Goal: Understand process/instructions: Learn about a topic

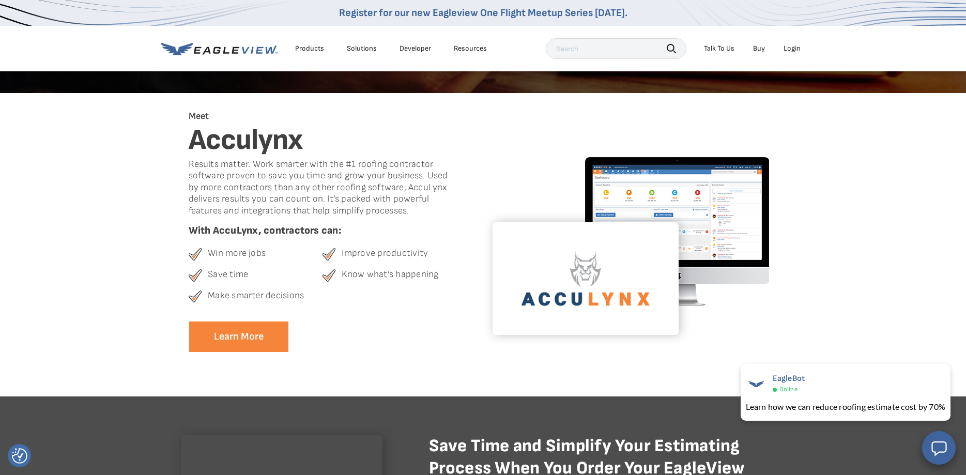
scroll to position [158, 0]
click at [793, 51] on div "Login" at bounding box center [792, 48] width 17 height 9
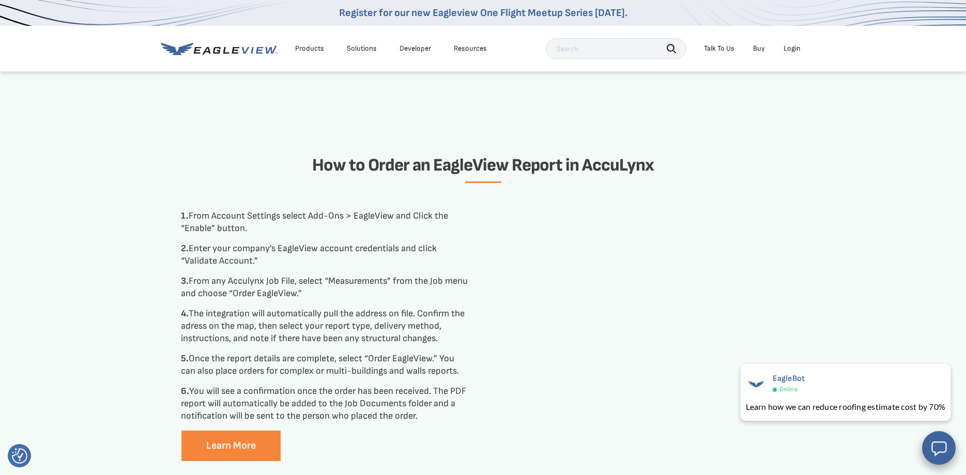
scroll to position [1107, 0]
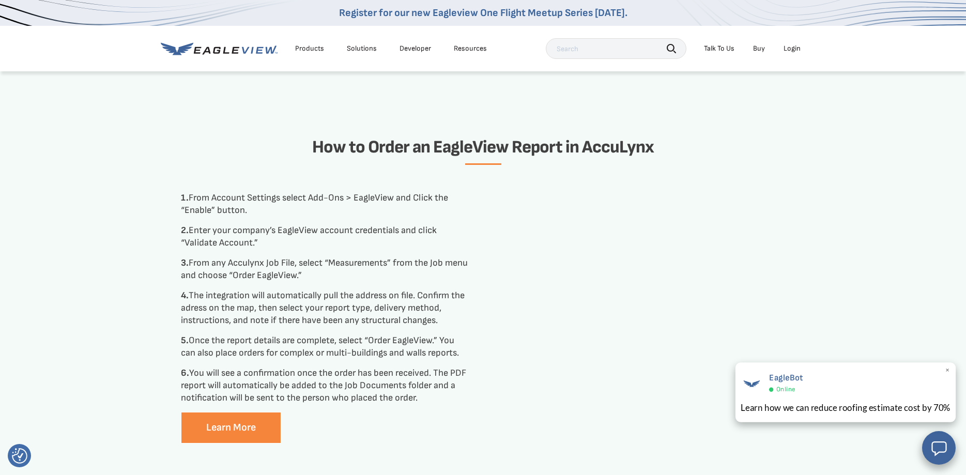
click at [949, 370] on span "×" at bounding box center [948, 370] width 6 height 11
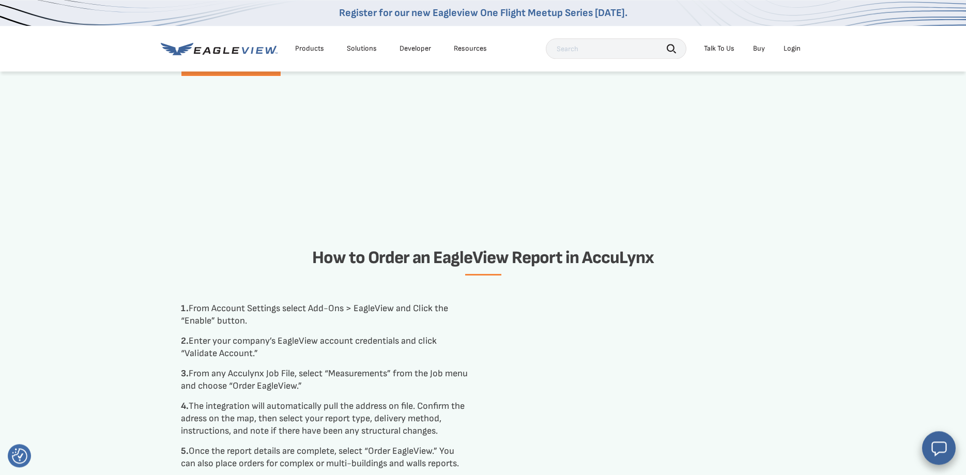
scroll to position [1002, 0]
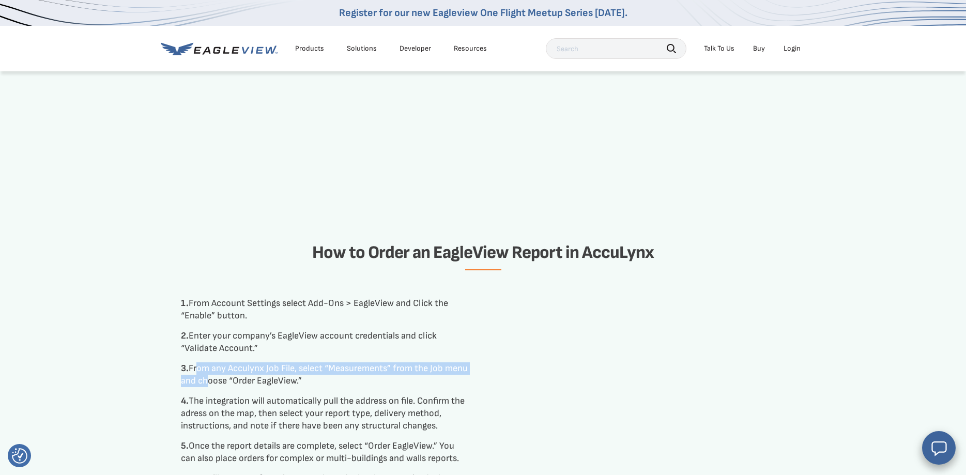
drag, startPoint x: 198, startPoint y: 366, endPoint x: 210, endPoint y: 389, distance: 26.1
click at [210, 389] on div "1. From Account Settings select Add-Ons > EagleView and Click the “Enable” butt…" at bounding box center [325, 403] width 289 height 212
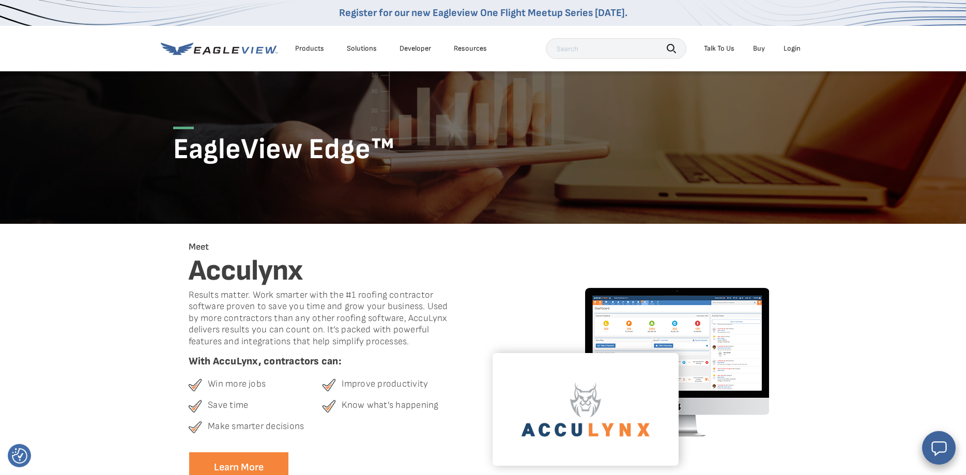
scroll to position [0, 0]
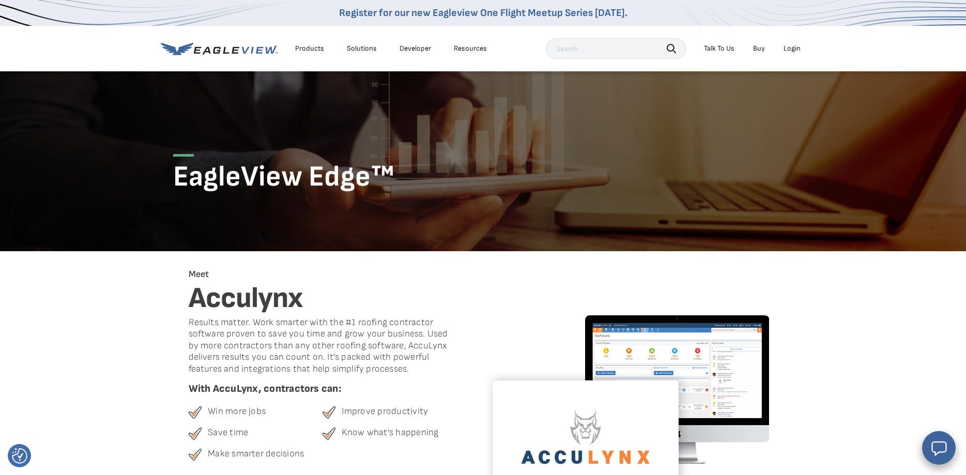
click at [789, 49] on div "Login" at bounding box center [792, 48] width 17 height 9
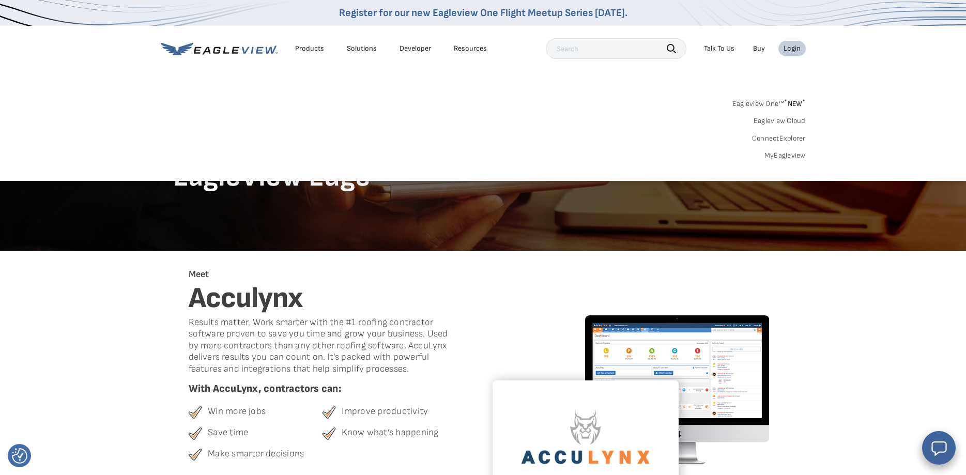
click at [787, 156] on link "MyEagleview" at bounding box center [785, 155] width 41 height 9
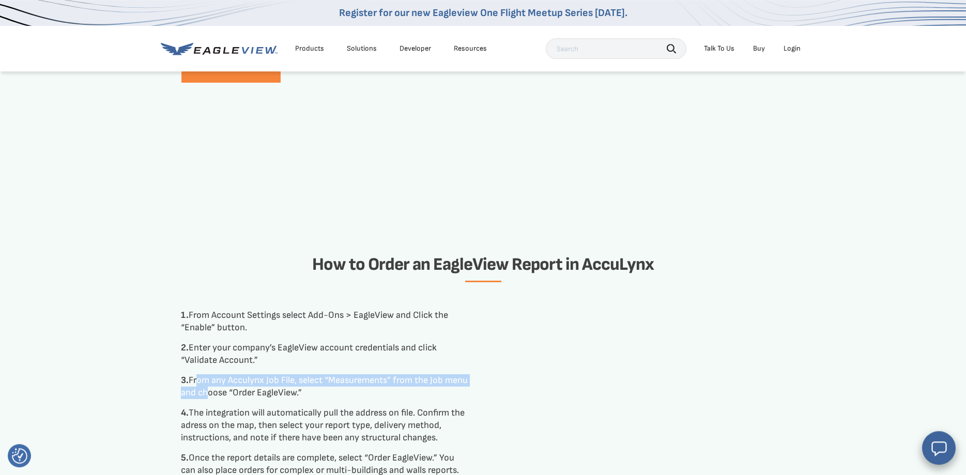
scroll to position [1002, 0]
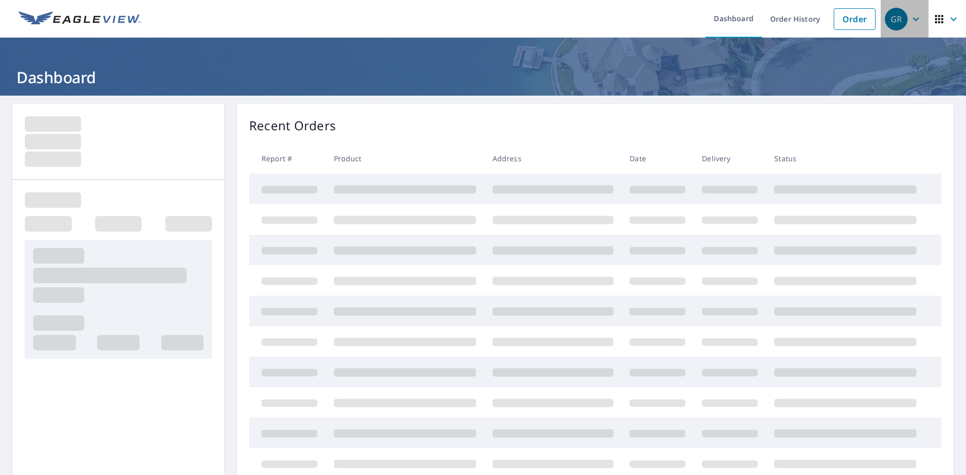
click at [918, 18] on icon "button" at bounding box center [916, 19] width 12 height 12
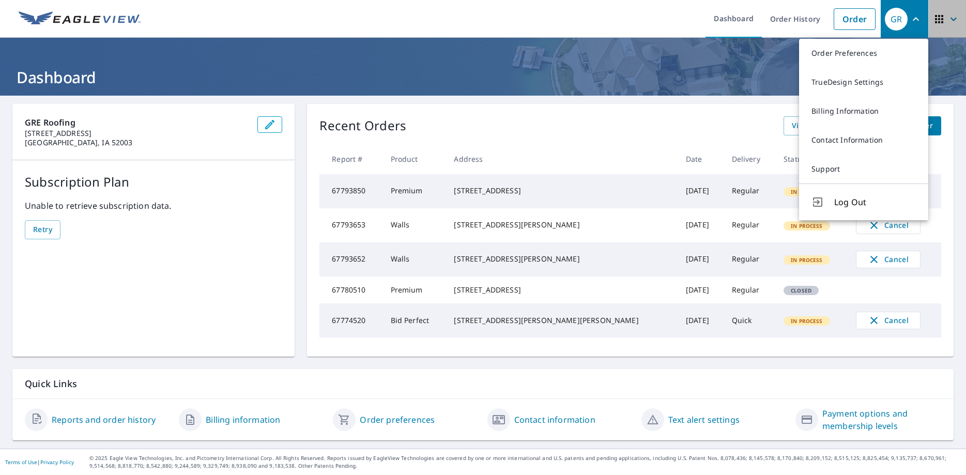
click at [952, 23] on icon "button" at bounding box center [954, 19] width 12 height 12
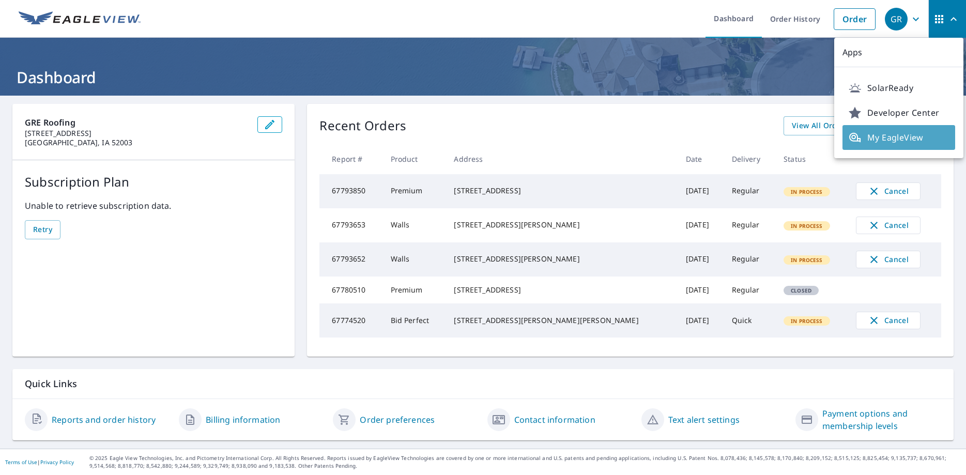
click at [896, 140] on span "My EagleView" at bounding box center [899, 137] width 100 height 12
